Goal: Communication & Community: Answer question/provide support

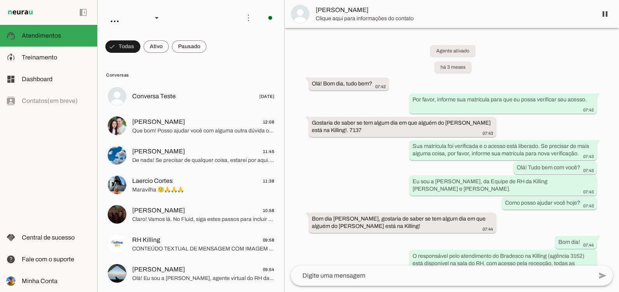
scroll to position [2241, 0]
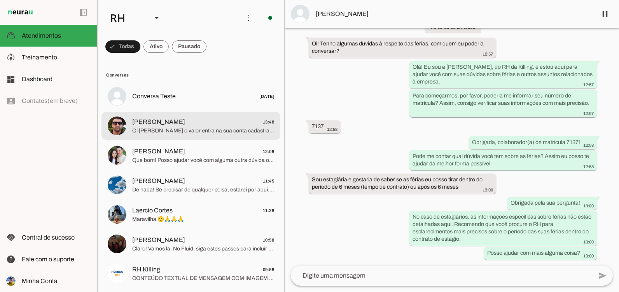
click at [238, 118] on span "[PERSON_NAME] 13:48" at bounding box center [203, 122] width 142 height 10
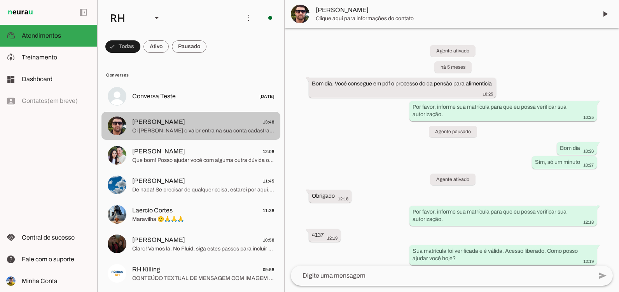
scroll to position [413, 0]
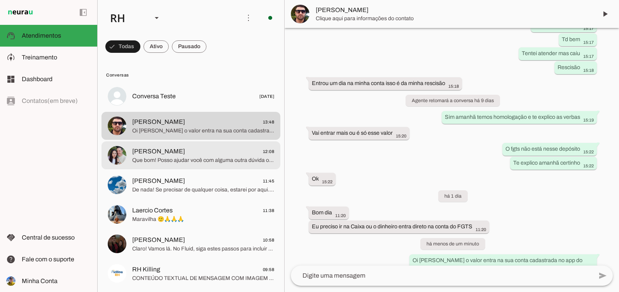
click at [177, 152] on span "[PERSON_NAME]" at bounding box center [158, 151] width 53 height 9
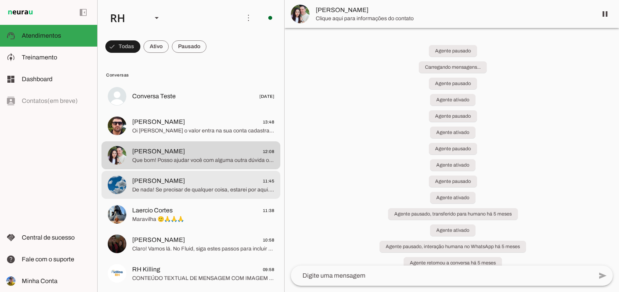
click at [171, 179] on span "[PERSON_NAME] 11:45" at bounding box center [203, 181] width 142 height 10
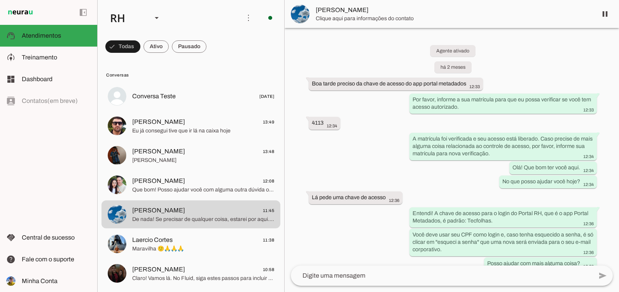
scroll to position [372, 0]
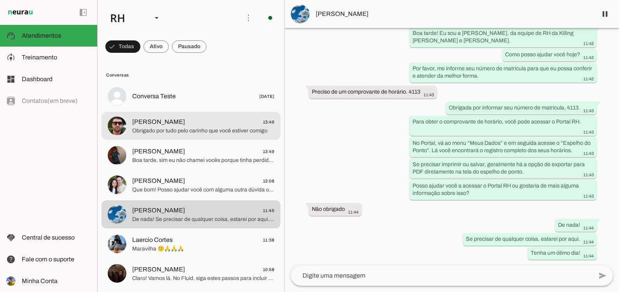
click at [228, 117] on span "[PERSON_NAME] 13:49" at bounding box center [203, 122] width 142 height 10
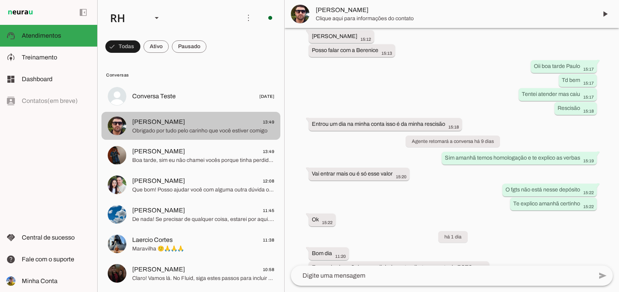
scroll to position [443, 0]
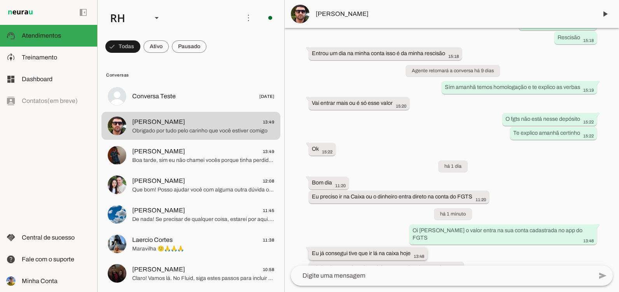
drag, startPoint x: 449, startPoint y: 252, endPoint x: 312, endPoint y: 239, distance: 137.8
click at [312, 239] on div "Agente ativado há 5 meses Bom dia. Você consegue em pdf o processo do da pensão…" at bounding box center [451, 147] width 334 height 238
drag, startPoint x: 312, startPoint y: 239, endPoint x: 300, endPoint y: 237, distance: 12.1
click at [300, 237] on div "Agente ativado há 5 meses Bom dia. Você consegue em pdf o processo do da pensão…" at bounding box center [451, 147] width 334 height 238
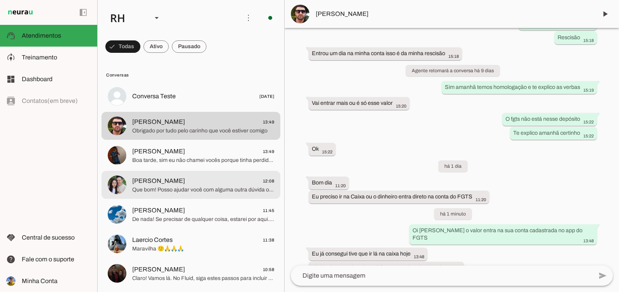
click at [207, 176] on span "[PERSON_NAME] 12:08" at bounding box center [203, 181] width 142 height 10
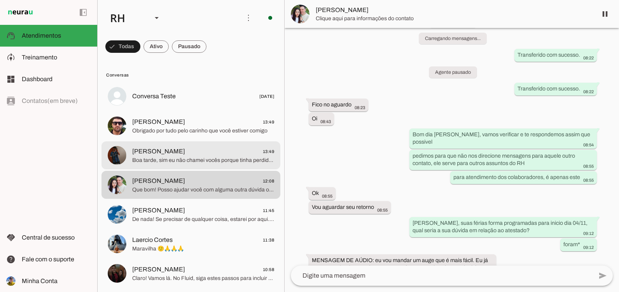
click at [202, 159] on span "Boa tarde, sim eu não chamei vocês porque tinha perdido o número" at bounding box center [203, 161] width 142 height 8
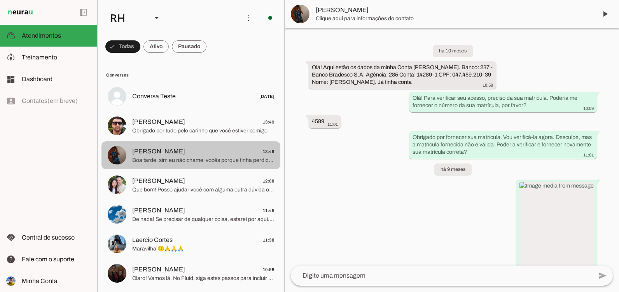
scroll to position [1789, 0]
